Goal: Task Accomplishment & Management: Use online tool/utility

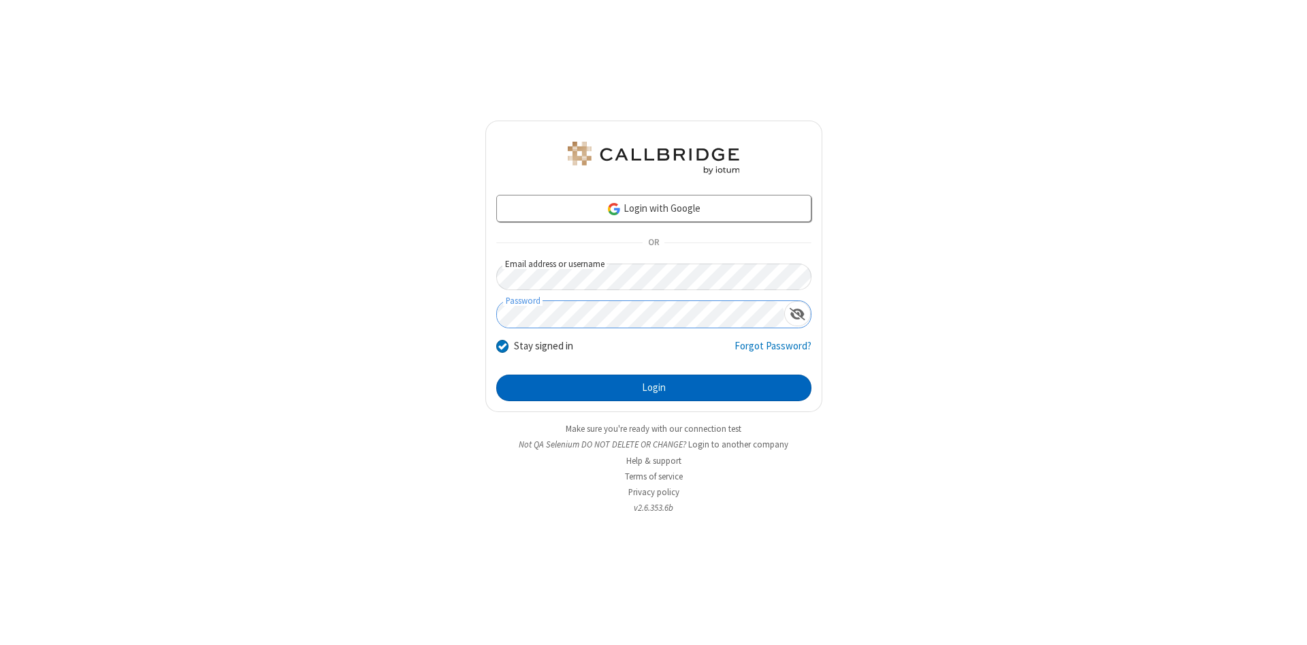
click at [654, 388] on button "Login" at bounding box center [653, 388] width 315 height 27
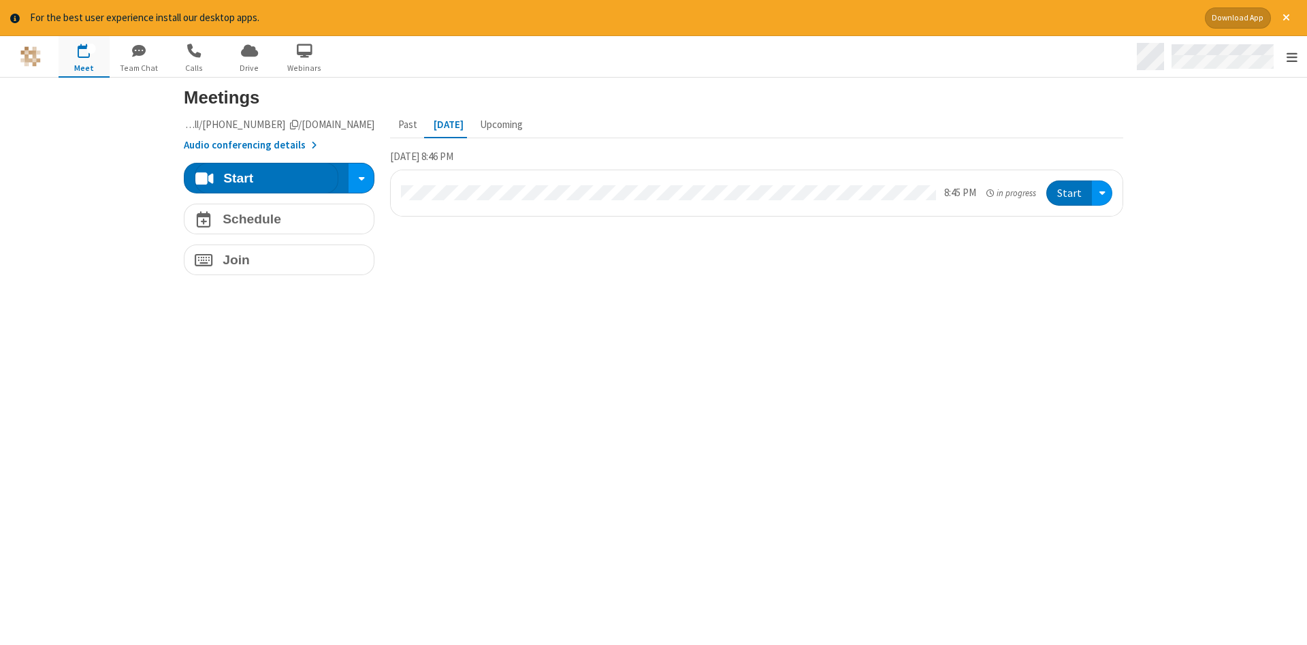
click at [1292, 57] on span "Open menu" at bounding box center [1292, 57] width 11 height 14
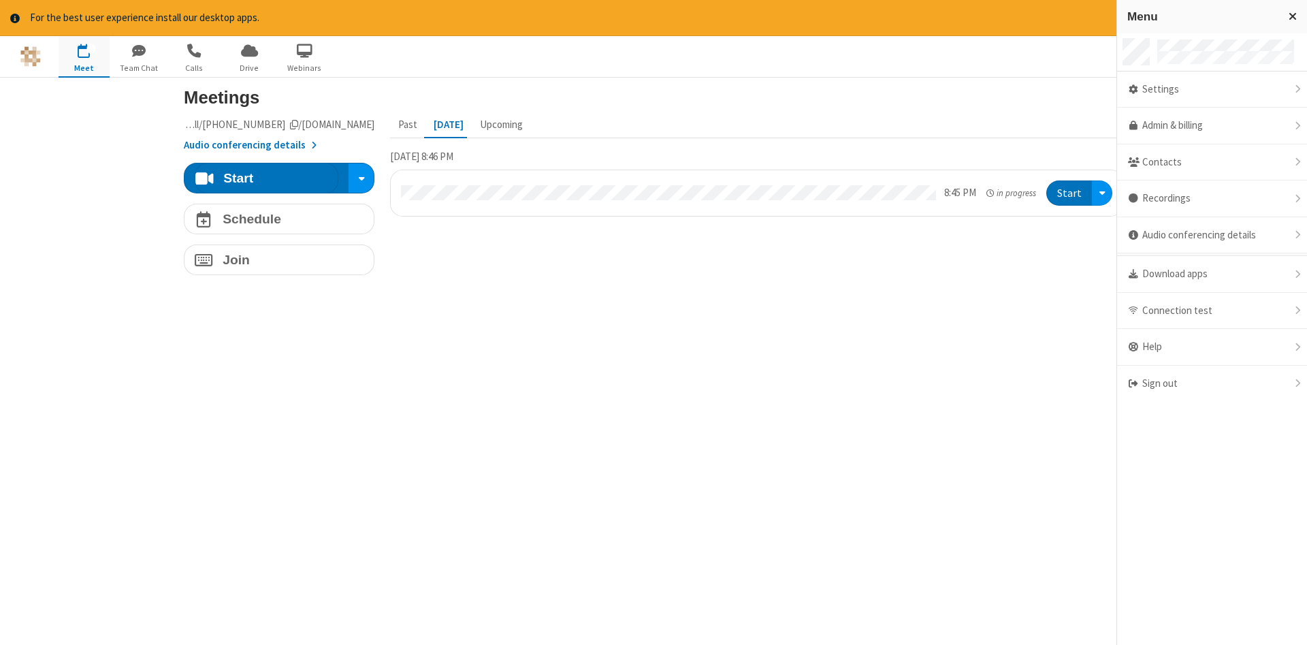
click at [84, 56] on span "button" at bounding box center [84, 50] width 51 height 23
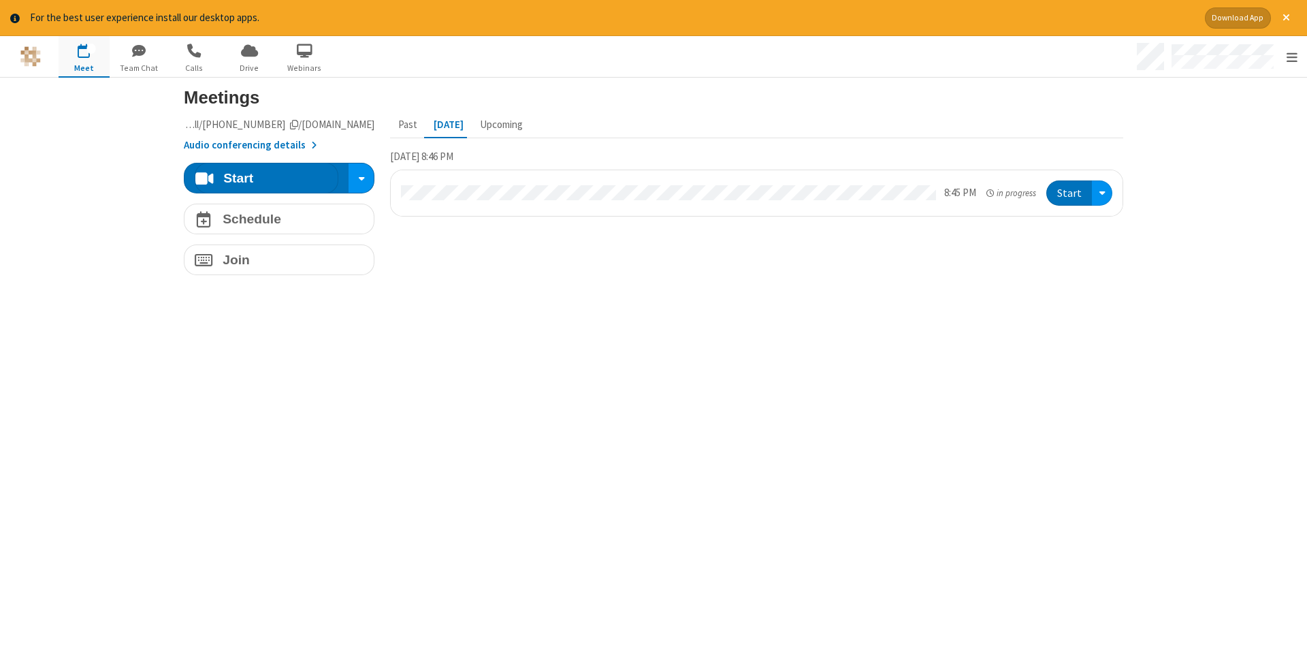
click at [84, 56] on span "button" at bounding box center [84, 50] width 51 height 23
click at [279, 219] on h4 "Schedule" at bounding box center [252, 218] width 59 height 13
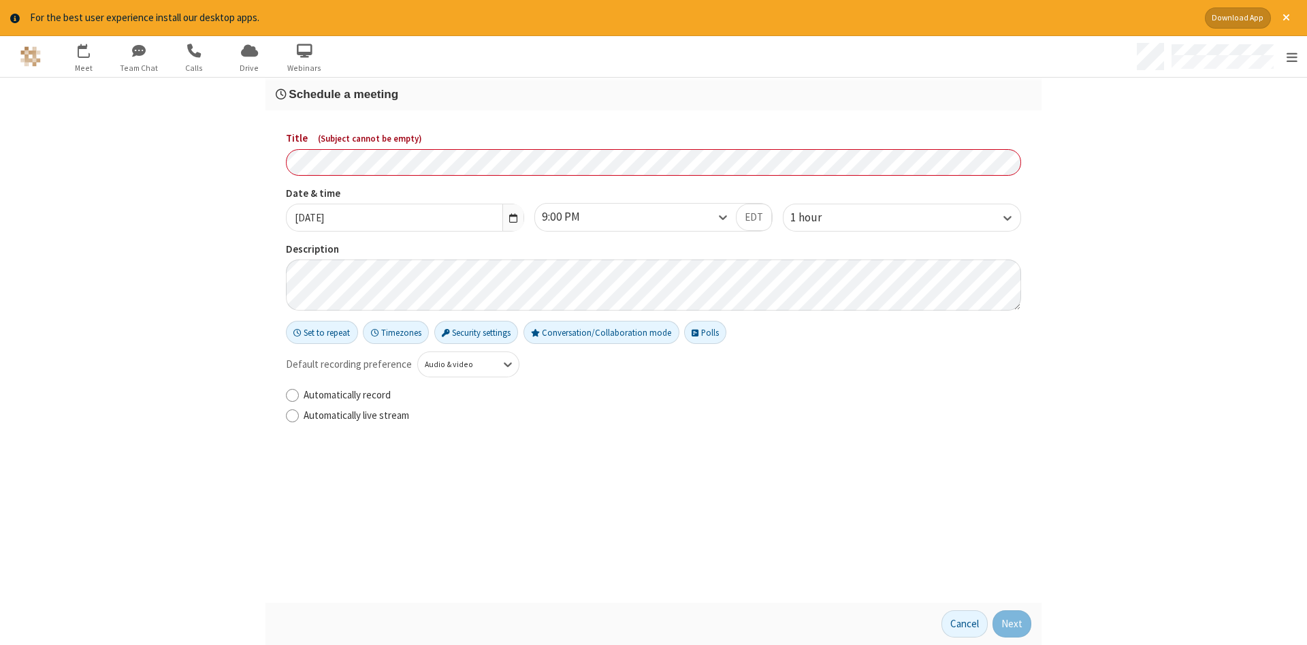
click at [654, 93] on h3 "Schedule a meeting" at bounding box center [654, 94] width 756 height 13
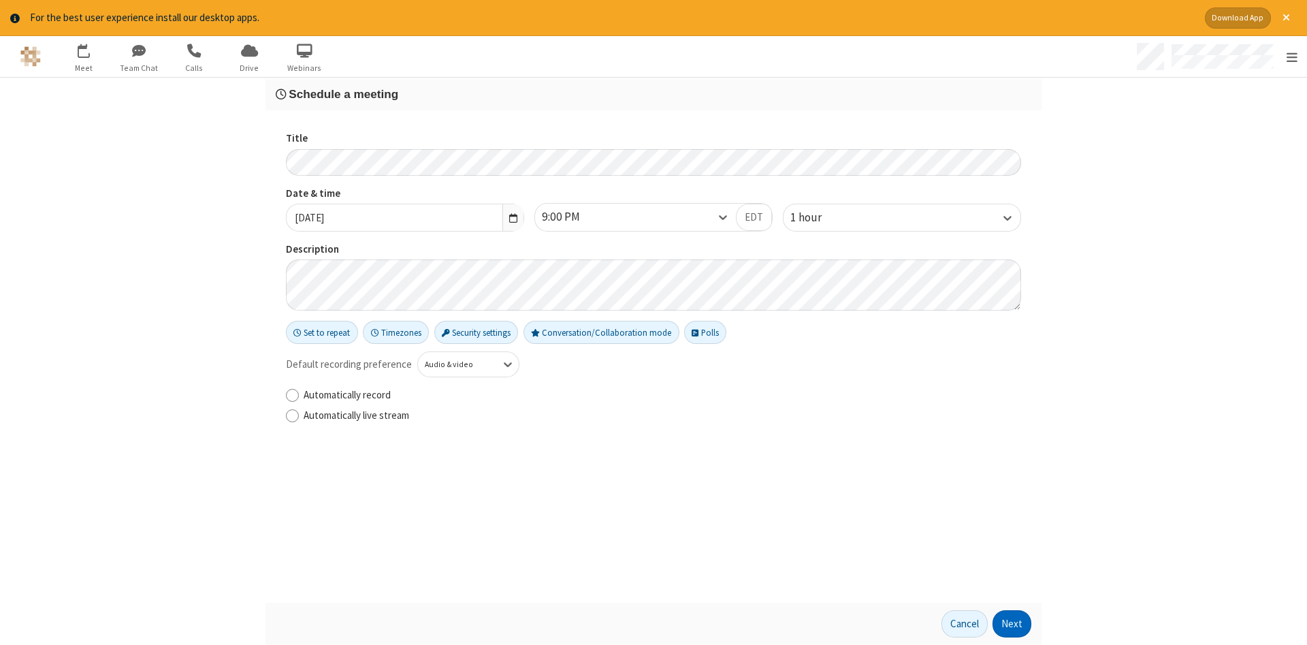
click at [1013, 624] on button "Next" at bounding box center [1012, 623] width 39 height 27
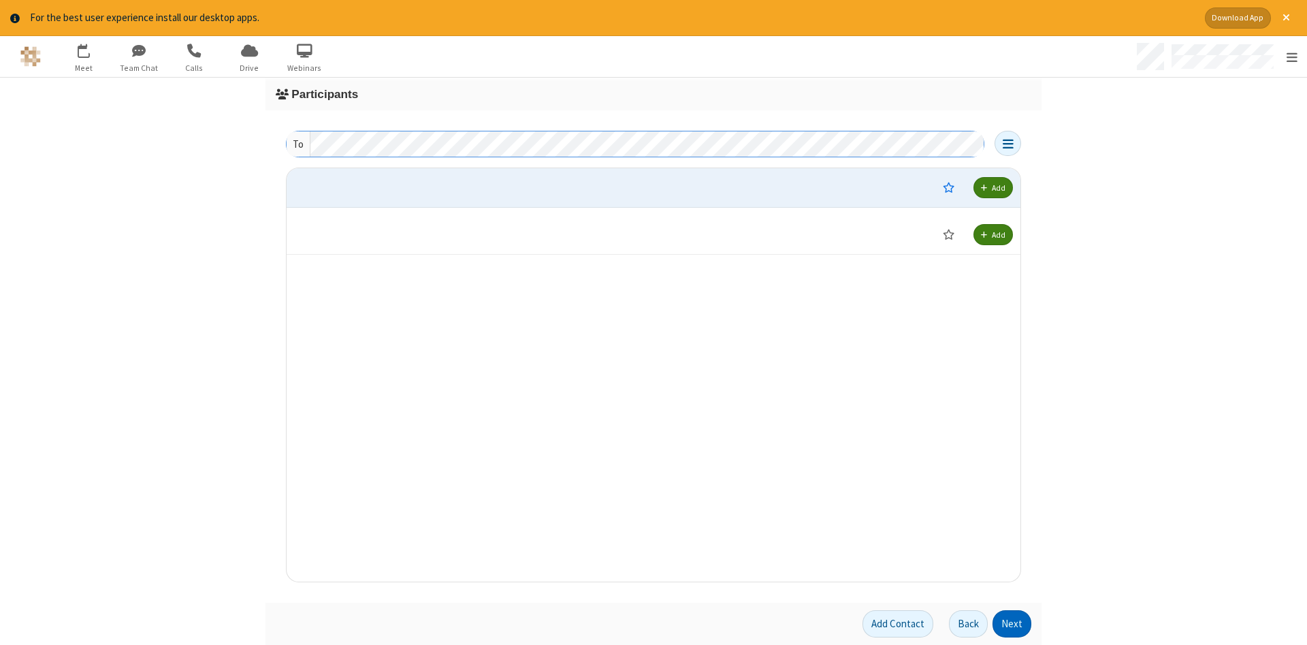
click at [1013, 624] on button "Next" at bounding box center [1012, 623] width 39 height 27
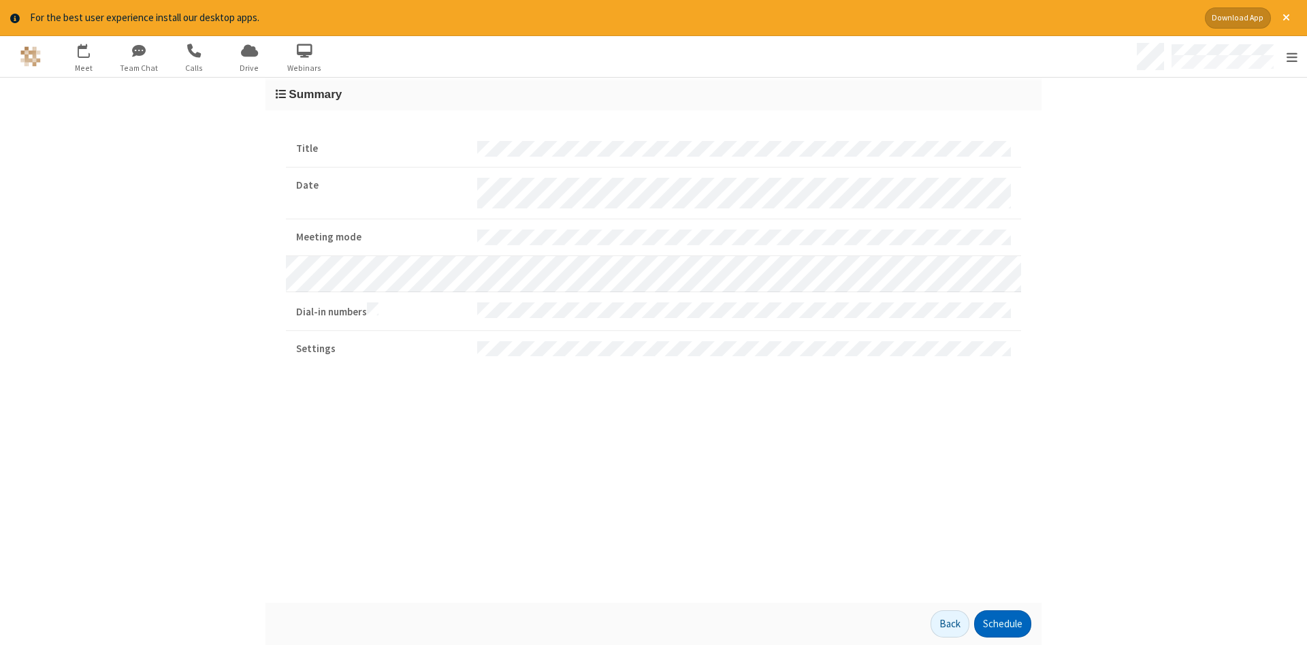
click at [1002, 624] on button "Schedule" at bounding box center [1002, 623] width 57 height 27
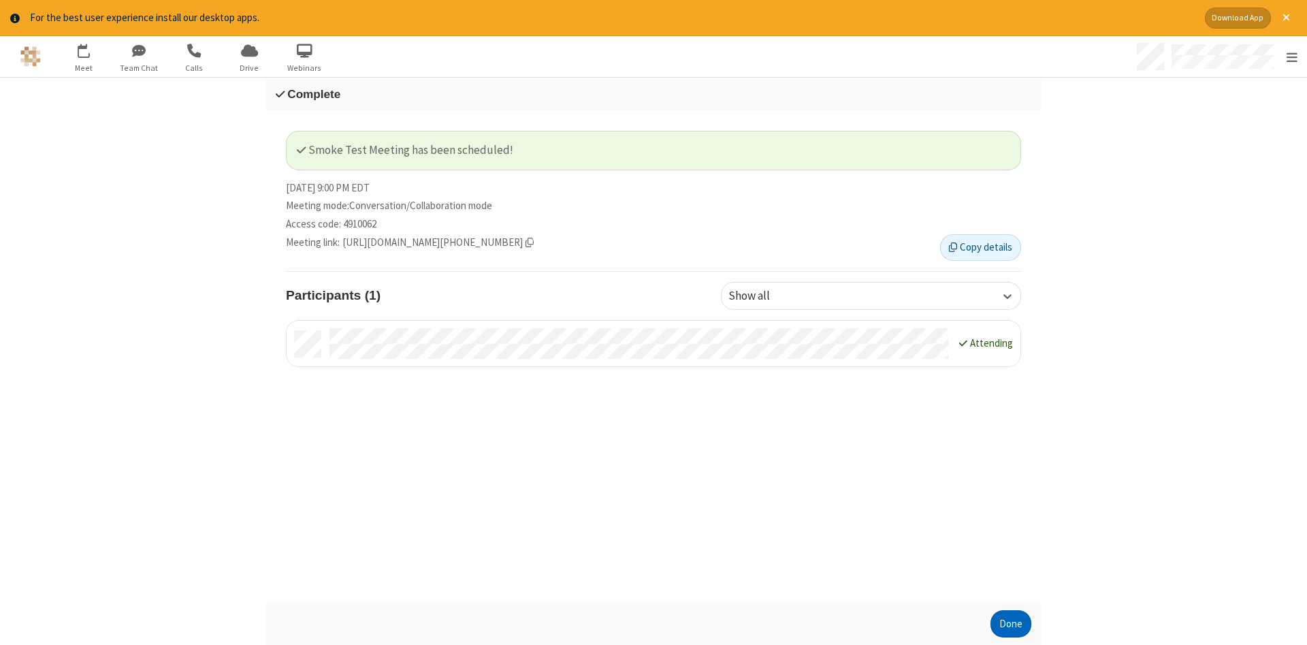
click at [1011, 624] on button "Done" at bounding box center [1011, 623] width 41 height 27
